Goal: Browse casually: Explore the website without a specific task or goal

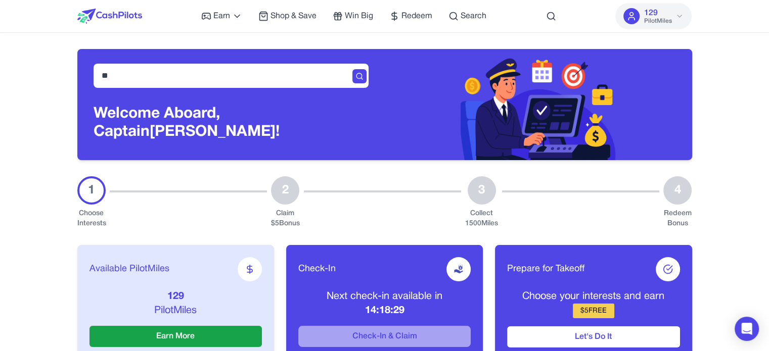
type input "*"
type input "*******"
click at [298, 81] on input "*******" at bounding box center [231, 76] width 275 height 24
click at [250, 87] on input "*******" at bounding box center [231, 76] width 275 height 24
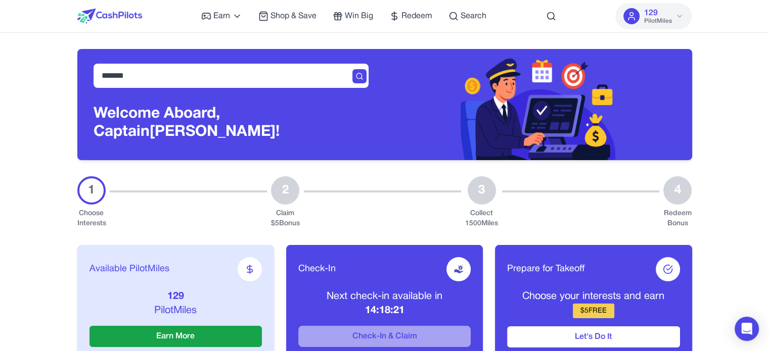
click at [250, 87] on input "*******" at bounding box center [231, 76] width 275 height 24
click at [357, 80] on icon at bounding box center [359, 76] width 8 height 8
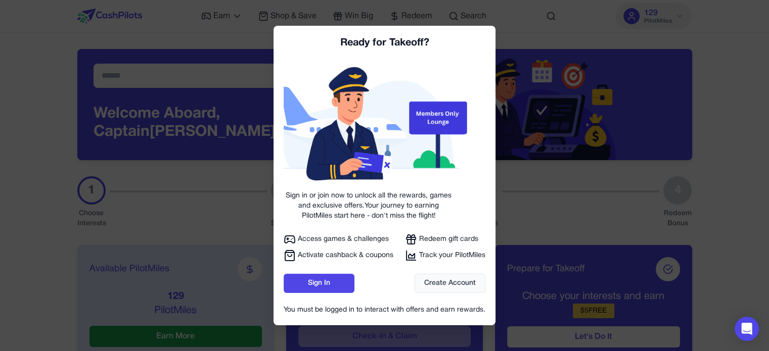
click at [390, 84] on div at bounding box center [384, 175] width 769 height 351
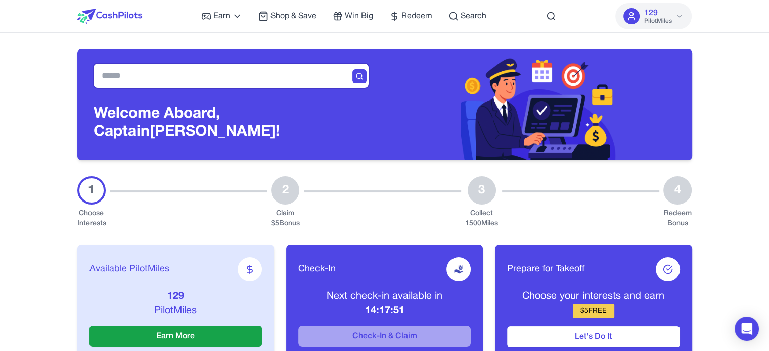
click at [311, 83] on input "text" at bounding box center [231, 76] width 275 height 24
type input "*****"
click at [155, 76] on input "text" at bounding box center [231, 76] width 275 height 24
type input "*******"
click at [365, 83] on div at bounding box center [359, 76] width 14 height 14
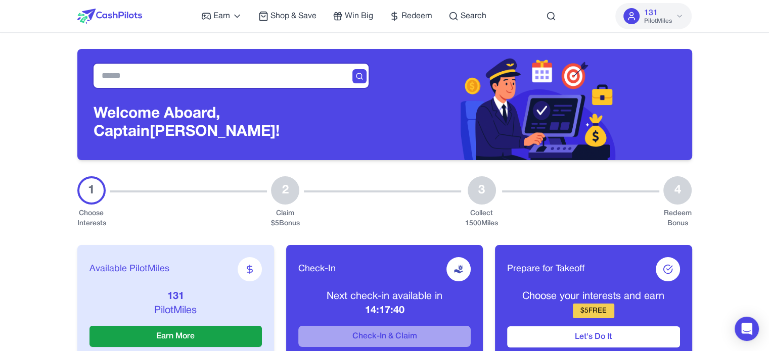
click at [299, 82] on input "text" at bounding box center [231, 76] width 275 height 24
click at [356, 80] on icon at bounding box center [359, 76] width 8 height 8
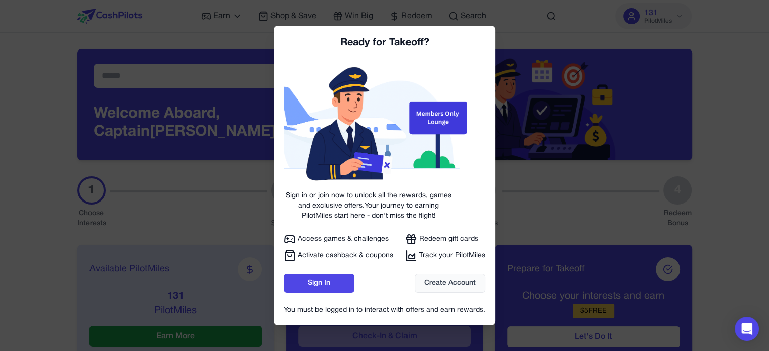
click at [510, 106] on div at bounding box center [384, 175] width 769 height 351
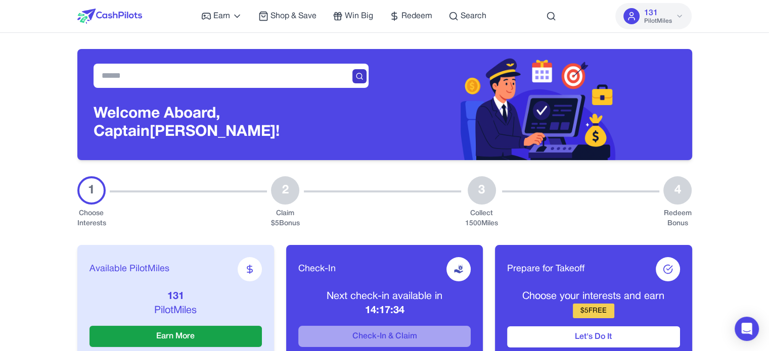
click at [364, 83] on div at bounding box center [359, 76] width 14 height 14
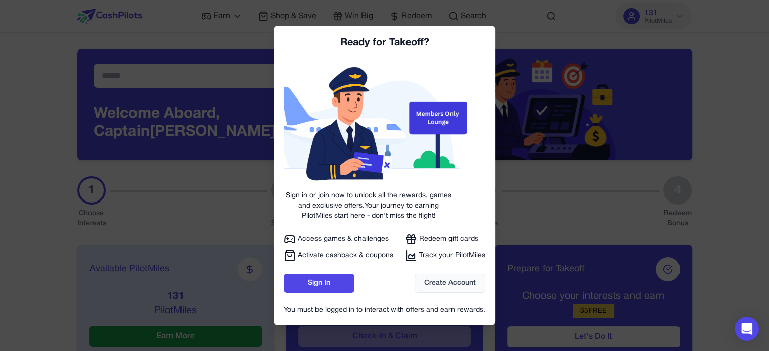
click at [512, 121] on div at bounding box center [384, 175] width 769 height 351
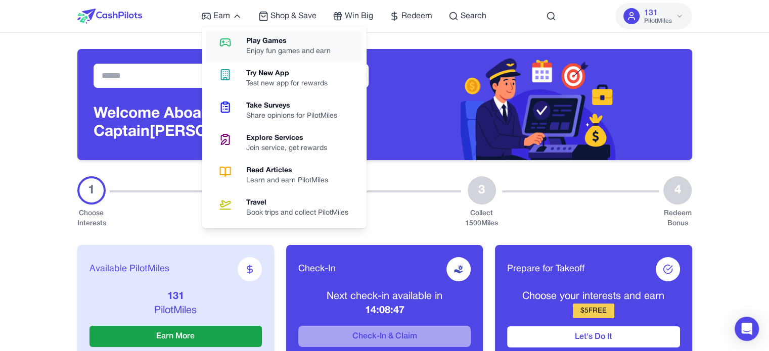
click at [242, 42] on link "Play Games Enjoy fun games and earn" at bounding box center [284, 46] width 156 height 32
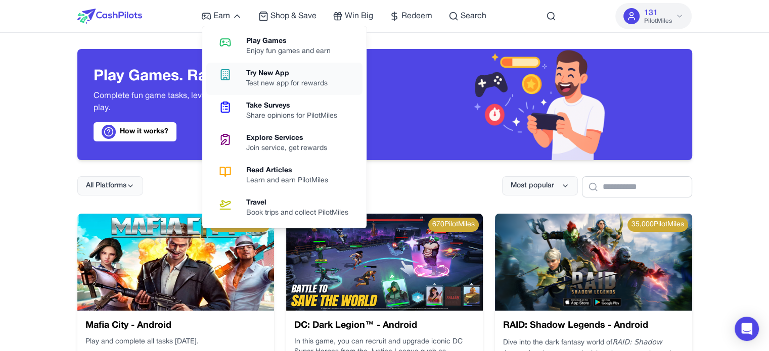
click at [265, 73] on div "Try New App" at bounding box center [290, 74] width 89 height 10
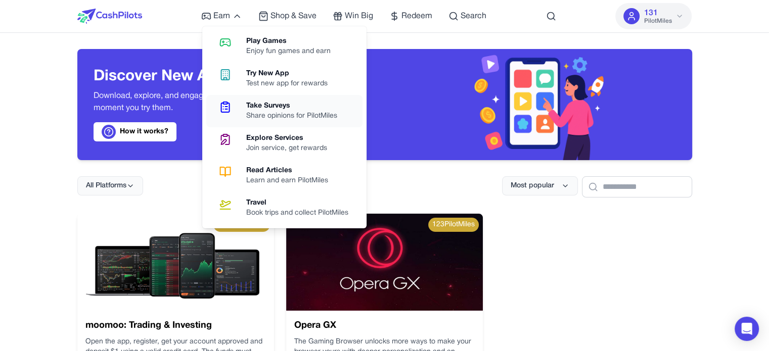
click at [269, 107] on div "Take Surveys" at bounding box center [295, 106] width 99 height 10
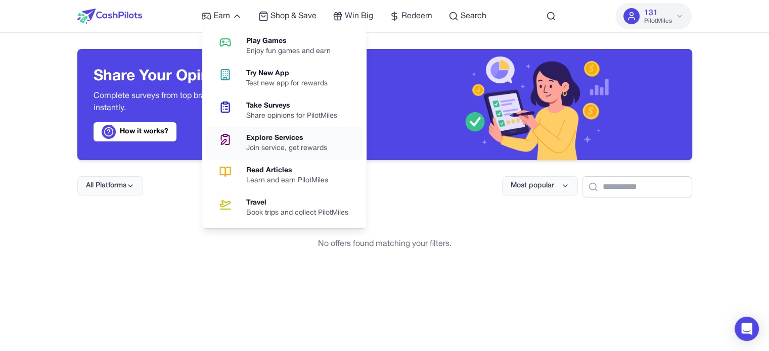
click at [289, 140] on div "Explore Services" at bounding box center [290, 138] width 89 height 10
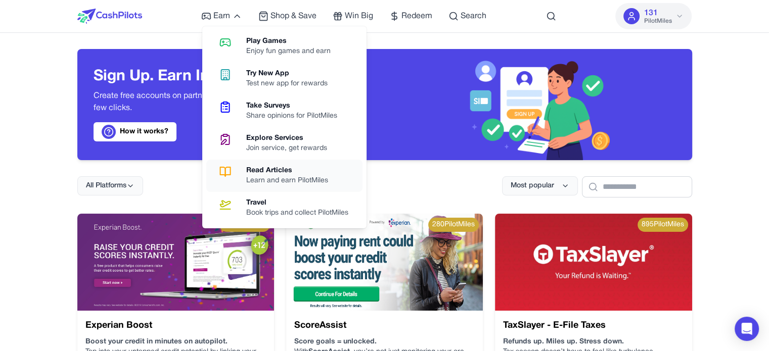
click at [312, 178] on div "Learn and earn PilotMiles" at bounding box center [291, 181] width 90 height 10
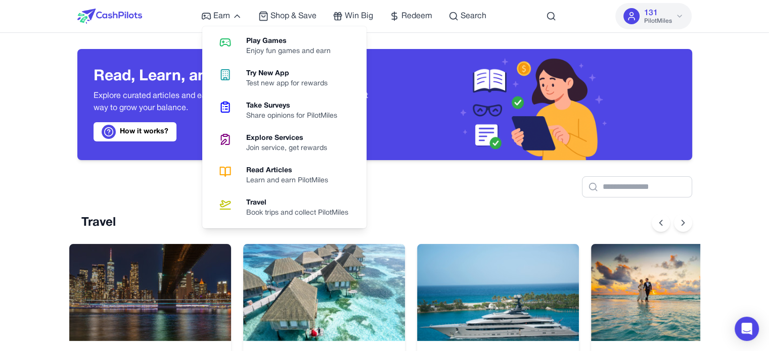
click at [311, 204] on div "Travel" at bounding box center [301, 203] width 110 height 10
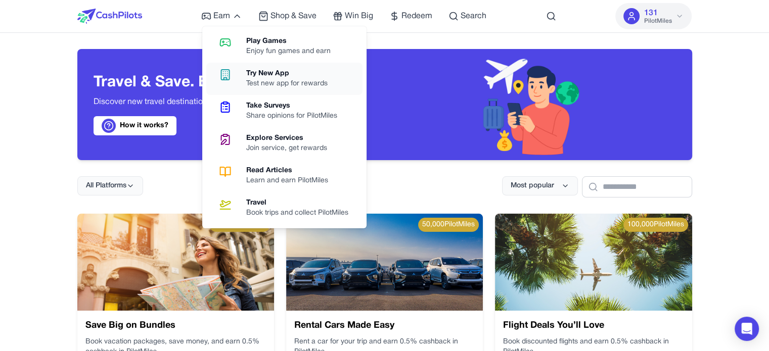
click at [270, 70] on div "Try New App" at bounding box center [290, 74] width 89 height 10
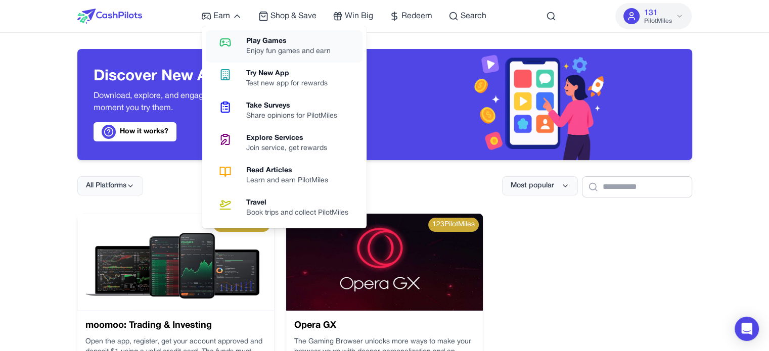
click at [267, 54] on div "Enjoy fun games and earn" at bounding box center [292, 52] width 93 height 10
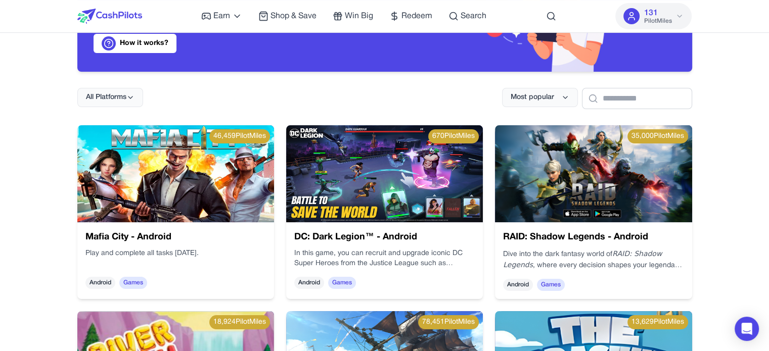
scroll to position [101, 0]
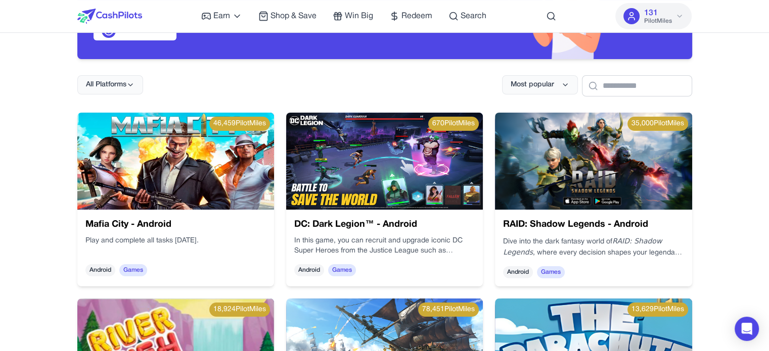
click at [252, 159] on img at bounding box center [175, 161] width 197 height 97
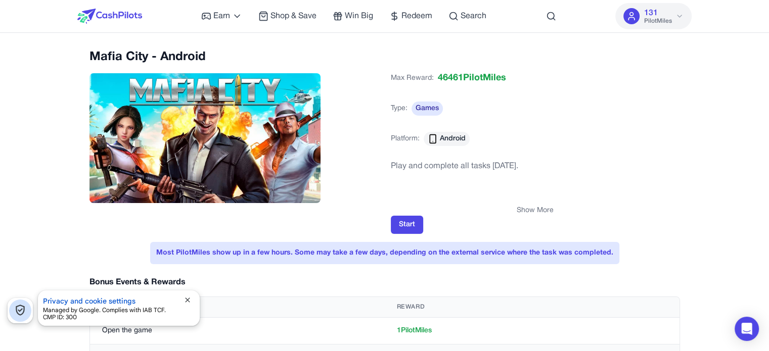
click at [190, 301] on span "close" at bounding box center [188, 300] width 8 height 8
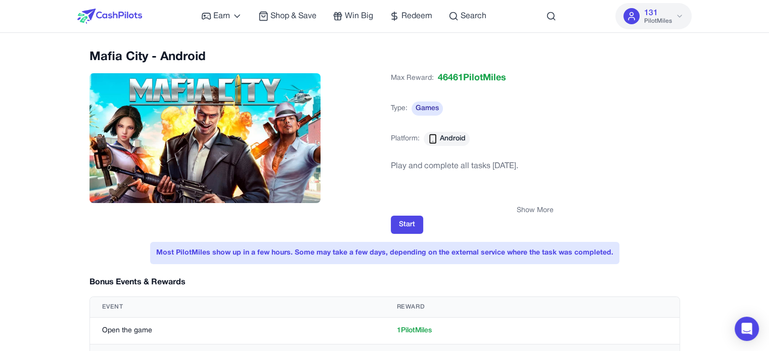
click at [518, 213] on button "Show More" at bounding box center [535, 211] width 37 height 10
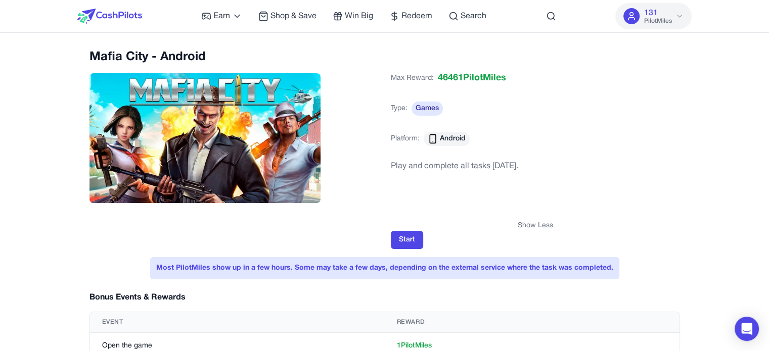
click at [532, 226] on button "Show Less" at bounding box center [535, 226] width 35 height 10
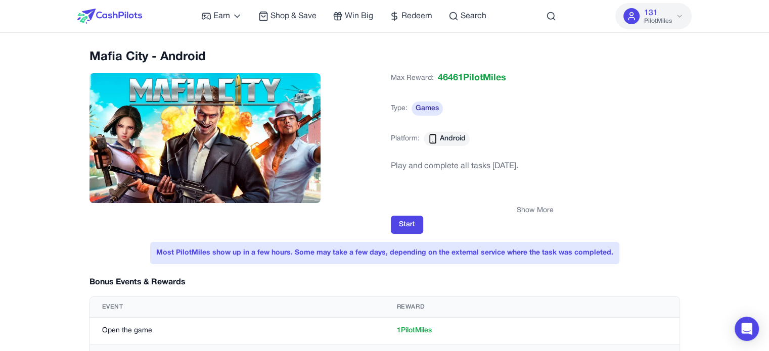
click at [619, 123] on div "Max Reward: 46461 PilotMiles Type: Games Platform: Android" at bounding box center [535, 112] width 289 height 91
click at [647, 72] on div "Max Reward: 46461 PilotMiles Type: Games Platform: Android" at bounding box center [535, 112] width 289 height 91
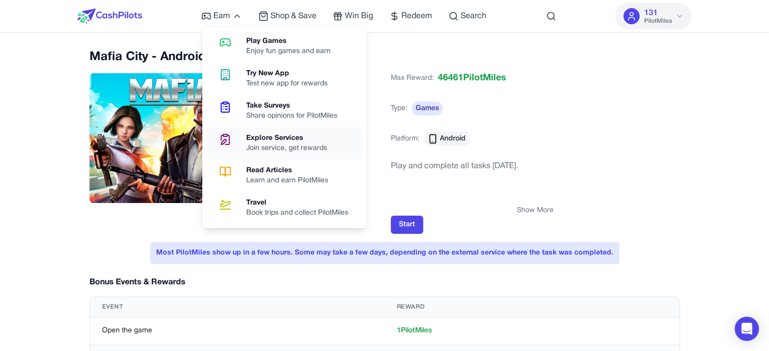
click at [317, 147] on div "Join service, get rewards" at bounding box center [290, 149] width 89 height 10
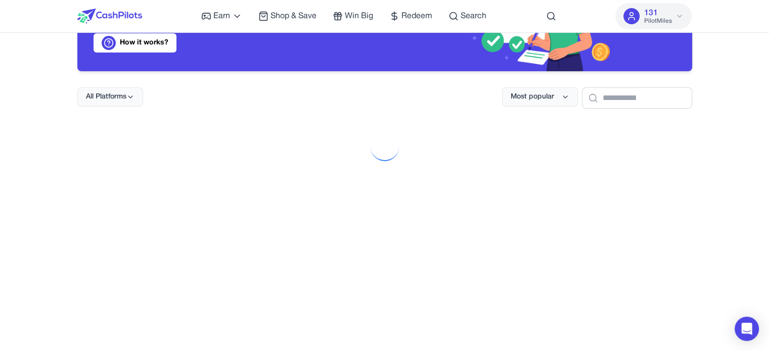
scroll to position [101, 0]
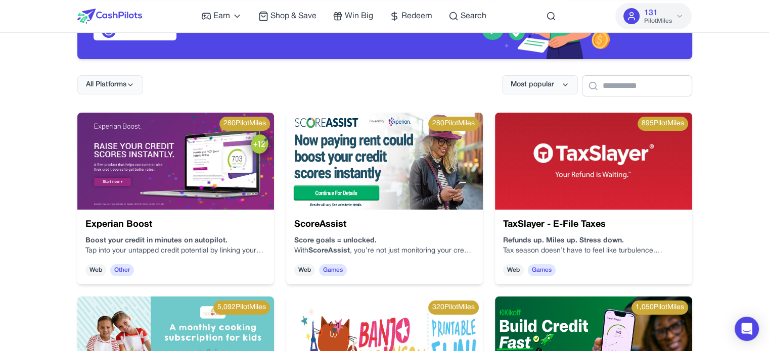
click at [205, 179] on img at bounding box center [175, 161] width 197 height 97
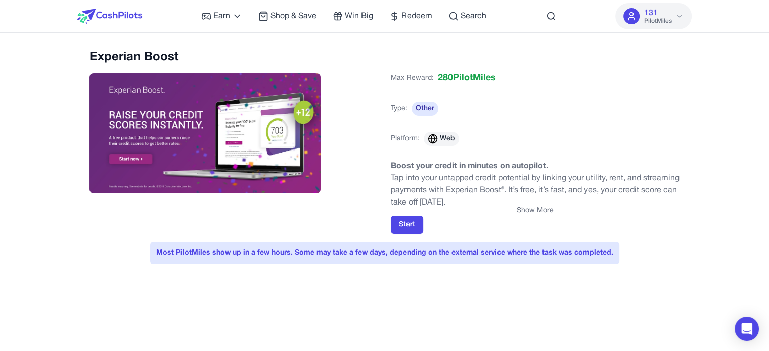
click at [542, 216] on div "Start" at bounding box center [535, 225] width 289 height 18
click at [542, 210] on button "Show More" at bounding box center [535, 211] width 37 height 10
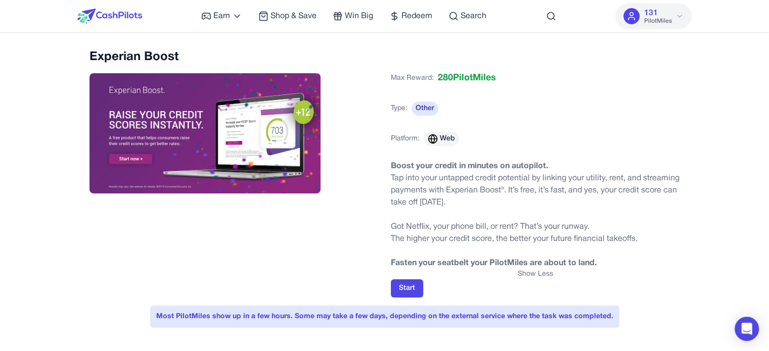
click at [547, 278] on button "Show Less" at bounding box center [535, 274] width 35 height 10
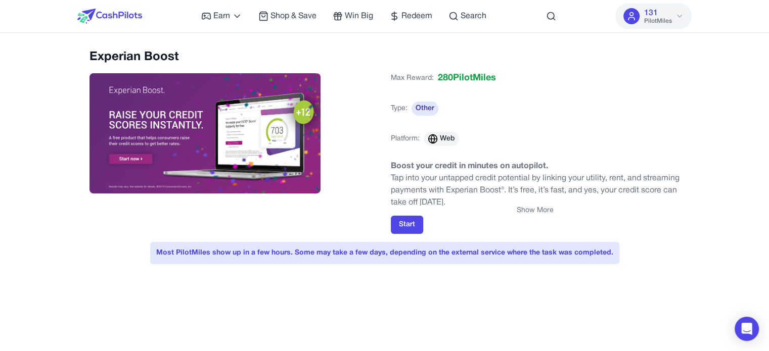
click at [533, 210] on button "Show More" at bounding box center [535, 211] width 37 height 10
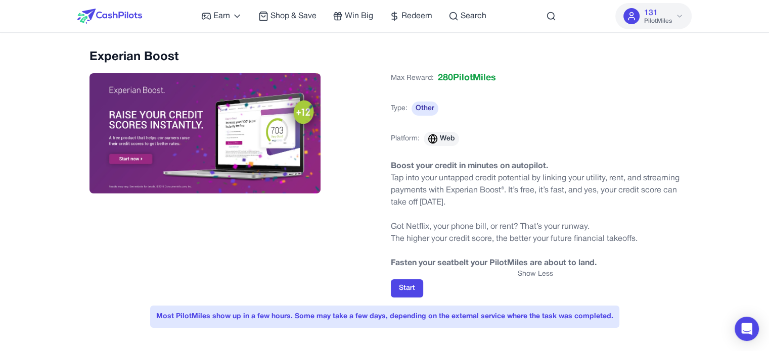
click at [546, 276] on button "Show Less" at bounding box center [535, 274] width 35 height 10
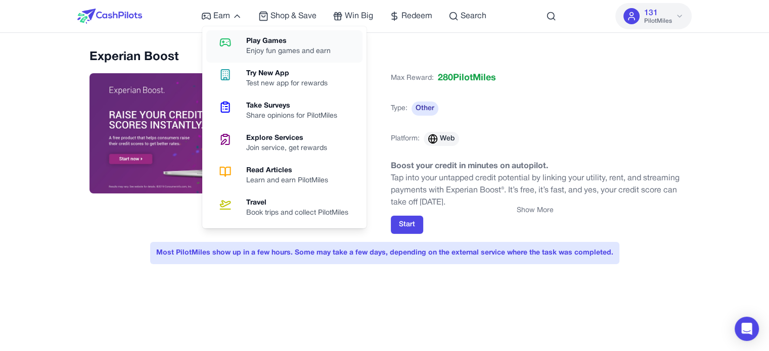
click at [267, 34] on link "Play Games Enjoy fun games and earn" at bounding box center [284, 46] width 156 height 32
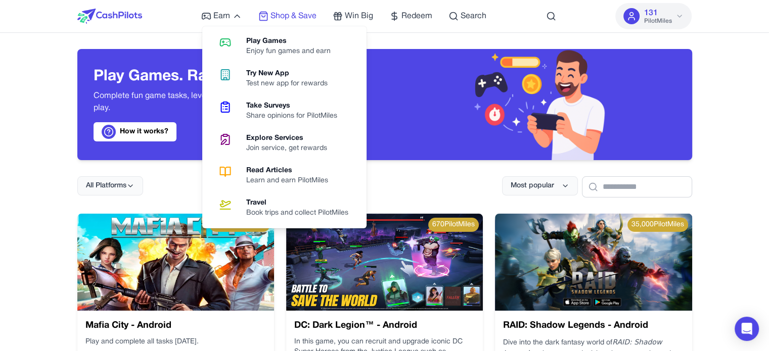
click at [311, 18] on span "Shop & Save" at bounding box center [293, 16] width 46 height 12
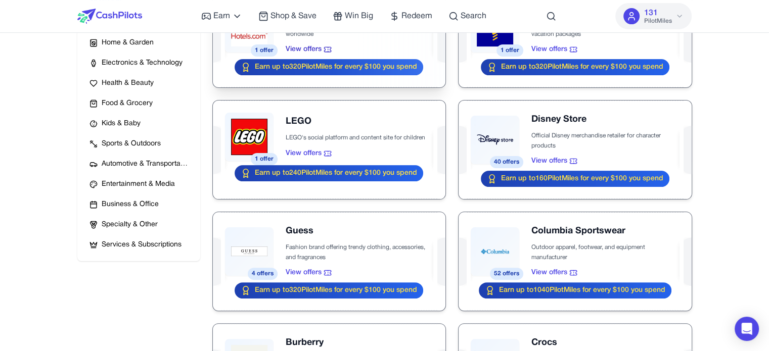
scroll to position [253, 0]
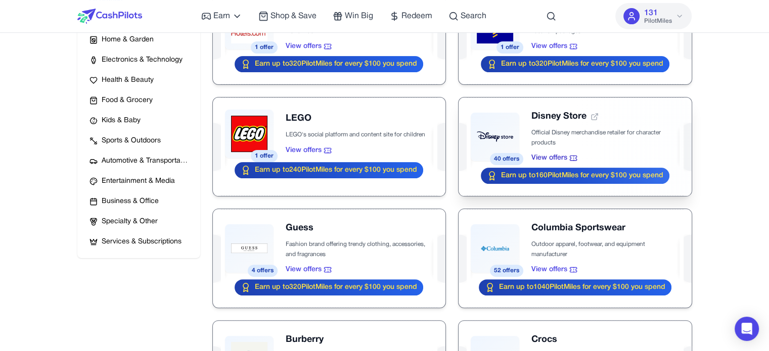
click at [577, 126] on div at bounding box center [575, 147] width 233 height 99
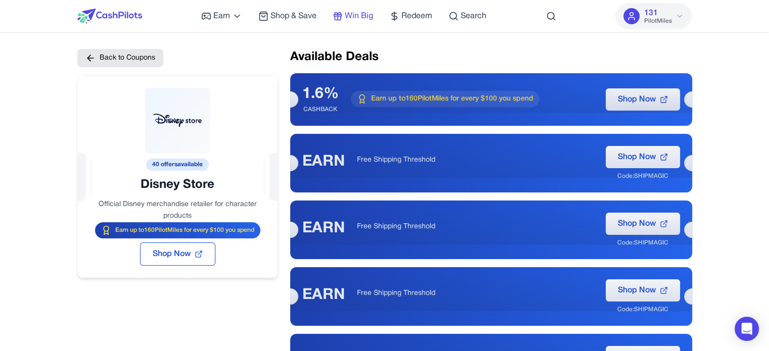
click at [372, 13] on span "Win Big" at bounding box center [359, 16] width 28 height 12
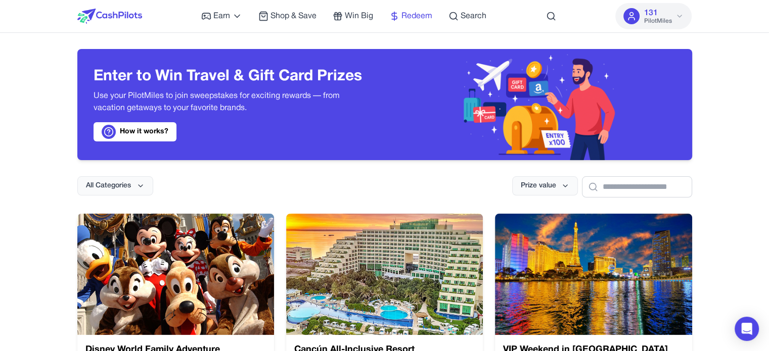
click at [412, 12] on span "Redeem" at bounding box center [416, 16] width 31 height 12
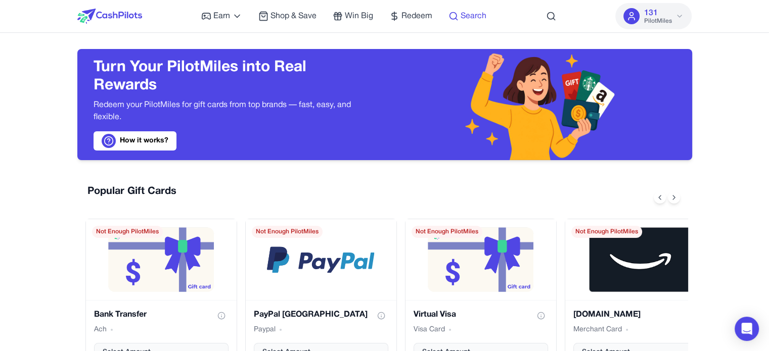
click at [471, 11] on span "Search" at bounding box center [474, 16] width 26 height 12
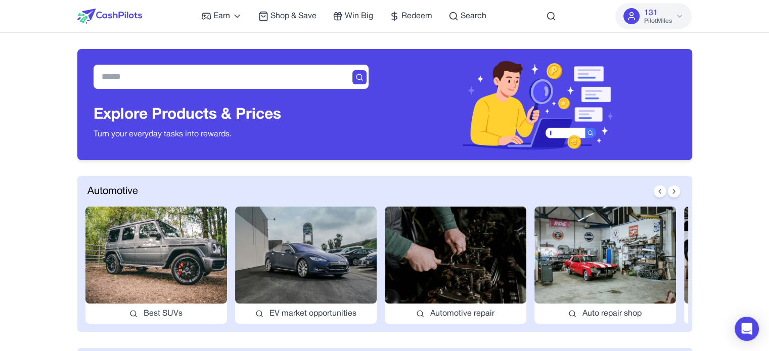
click at [658, 17] on span "PilotMiles" at bounding box center [658, 21] width 28 height 8
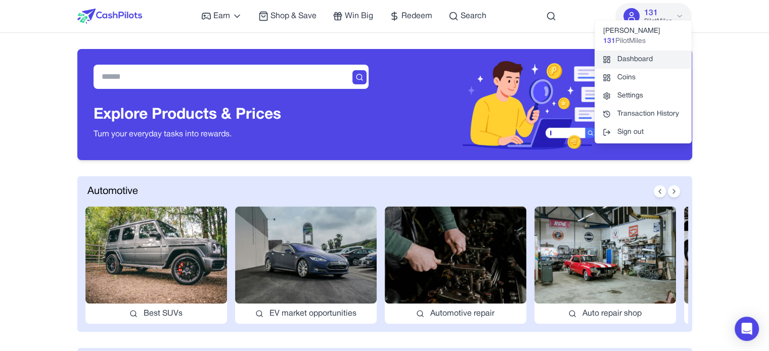
click at [635, 61] on link "Dashboard" at bounding box center [643, 60] width 97 height 18
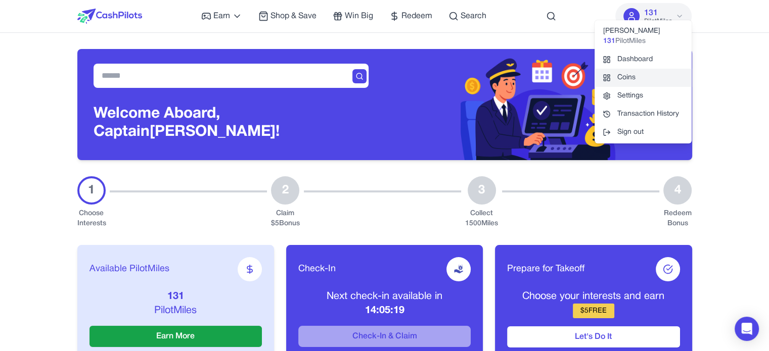
click at [633, 73] on link "Coins" at bounding box center [643, 78] width 97 height 18
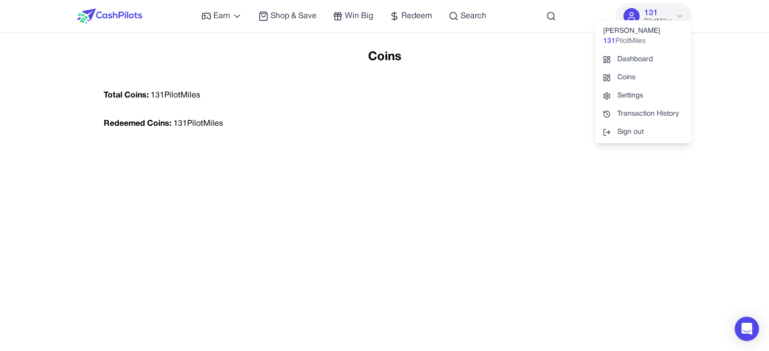
click at [503, 87] on div "Total Coins: 131 PilotMiles" at bounding box center [385, 95] width 578 height 28
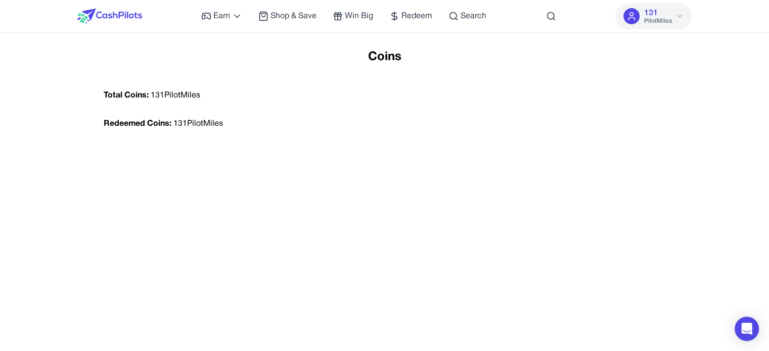
click at [674, 14] on button "131 PilotMiles" at bounding box center [653, 16] width 76 height 26
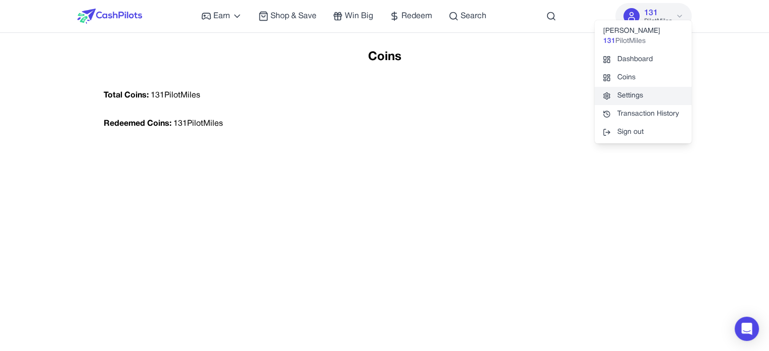
click at [661, 95] on link "Settings" at bounding box center [643, 96] width 97 height 18
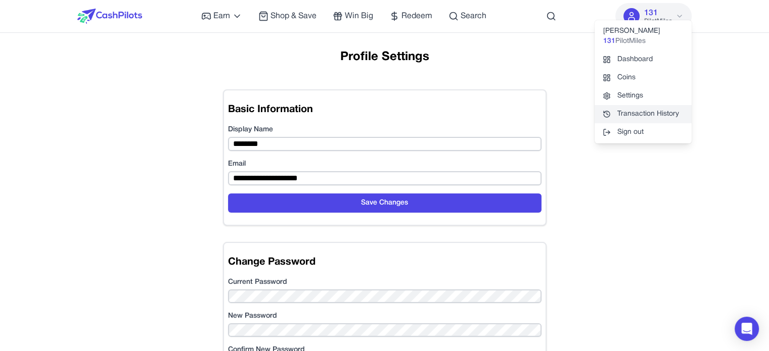
click at [661, 118] on link "Transaction History" at bounding box center [643, 114] width 97 height 18
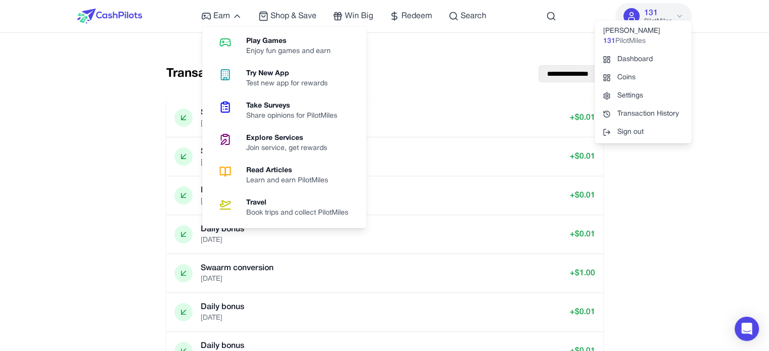
click at [125, 12] on img at bounding box center [109, 16] width 65 height 15
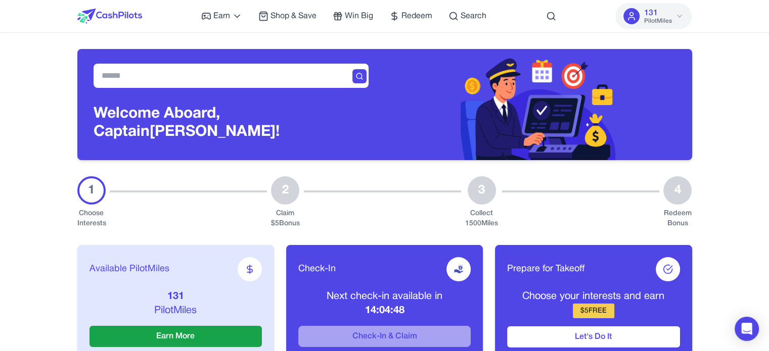
click at [641, 6] on button "131 PilotMiles" at bounding box center [653, 16] width 76 height 26
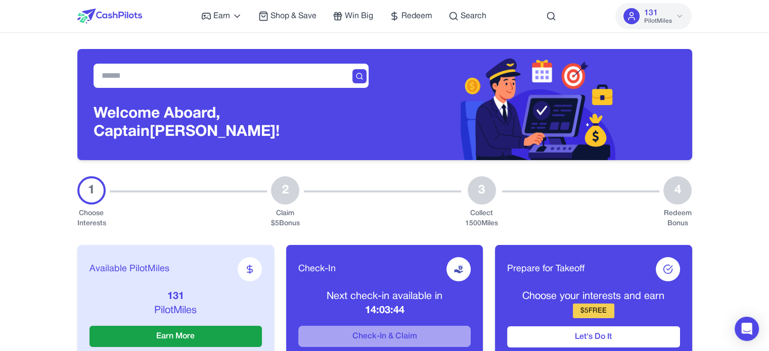
click at [143, 13] on div "Earn Play Games Enjoy fun games and earn Try New App Test new app for rewards T…" at bounding box center [384, 16] width 615 height 32
click at [133, 18] on img at bounding box center [109, 16] width 65 height 15
click at [117, 6] on div at bounding box center [109, 16] width 65 height 32
click at [125, 15] on img at bounding box center [109, 16] width 65 height 15
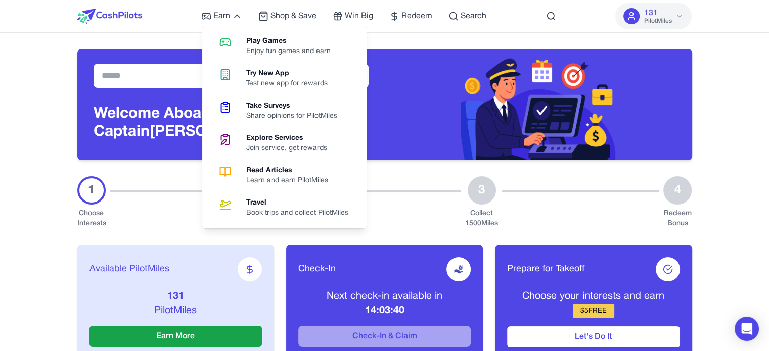
click at [133, 15] on img at bounding box center [109, 16] width 65 height 15
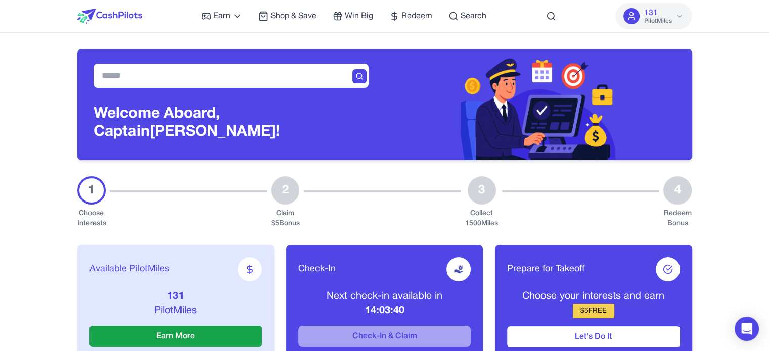
click at [133, 15] on img at bounding box center [109, 16] width 65 height 15
